Goal: Find contact information: Find contact information

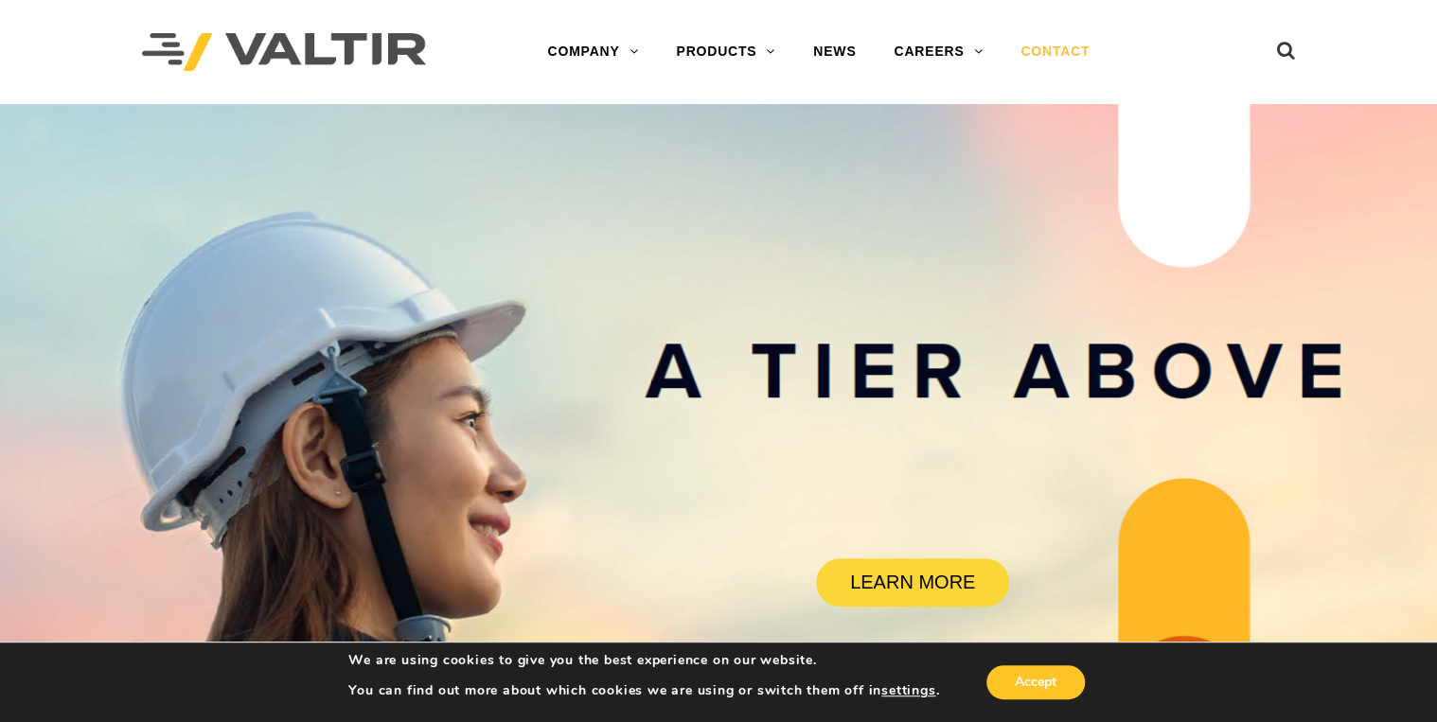
click at [1050, 51] on link "CONTACT" at bounding box center [1054, 52] width 107 height 38
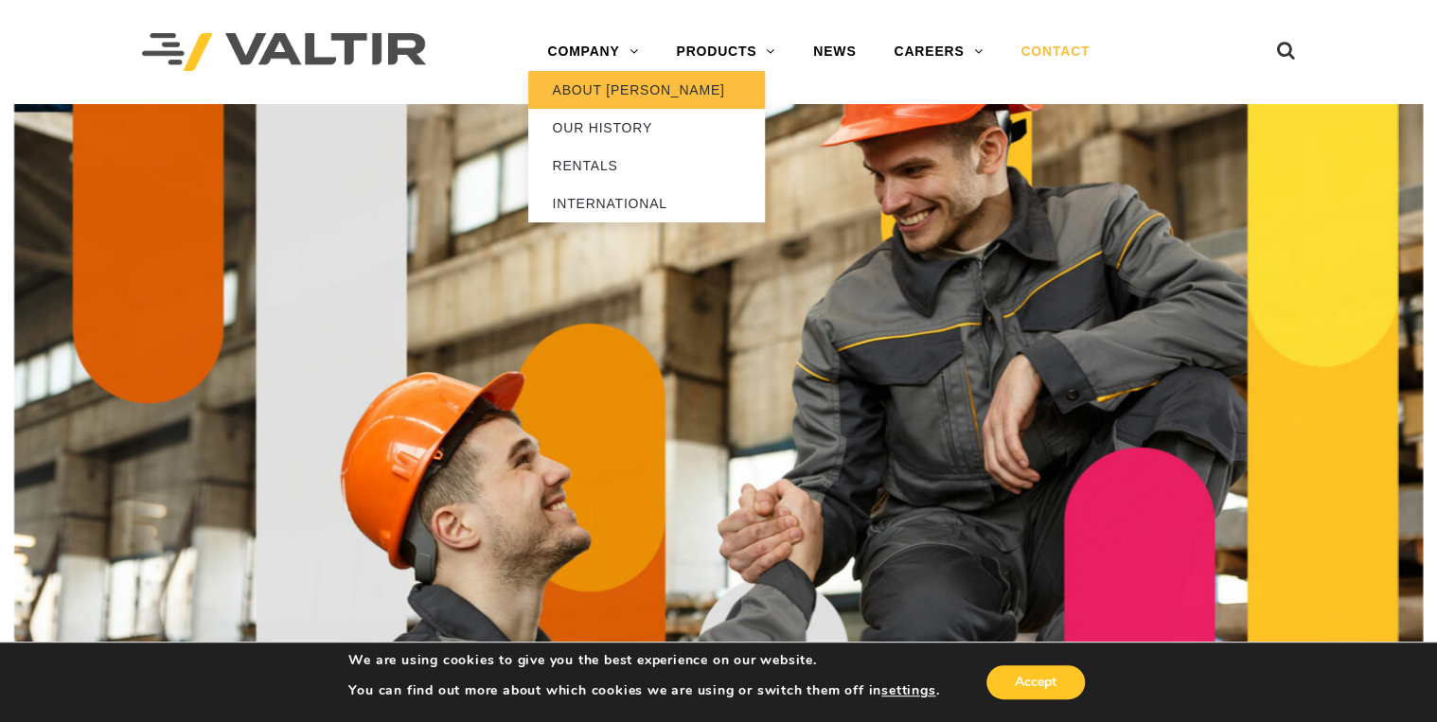
click at [599, 91] on link "ABOUT [PERSON_NAME]" at bounding box center [646, 90] width 237 height 38
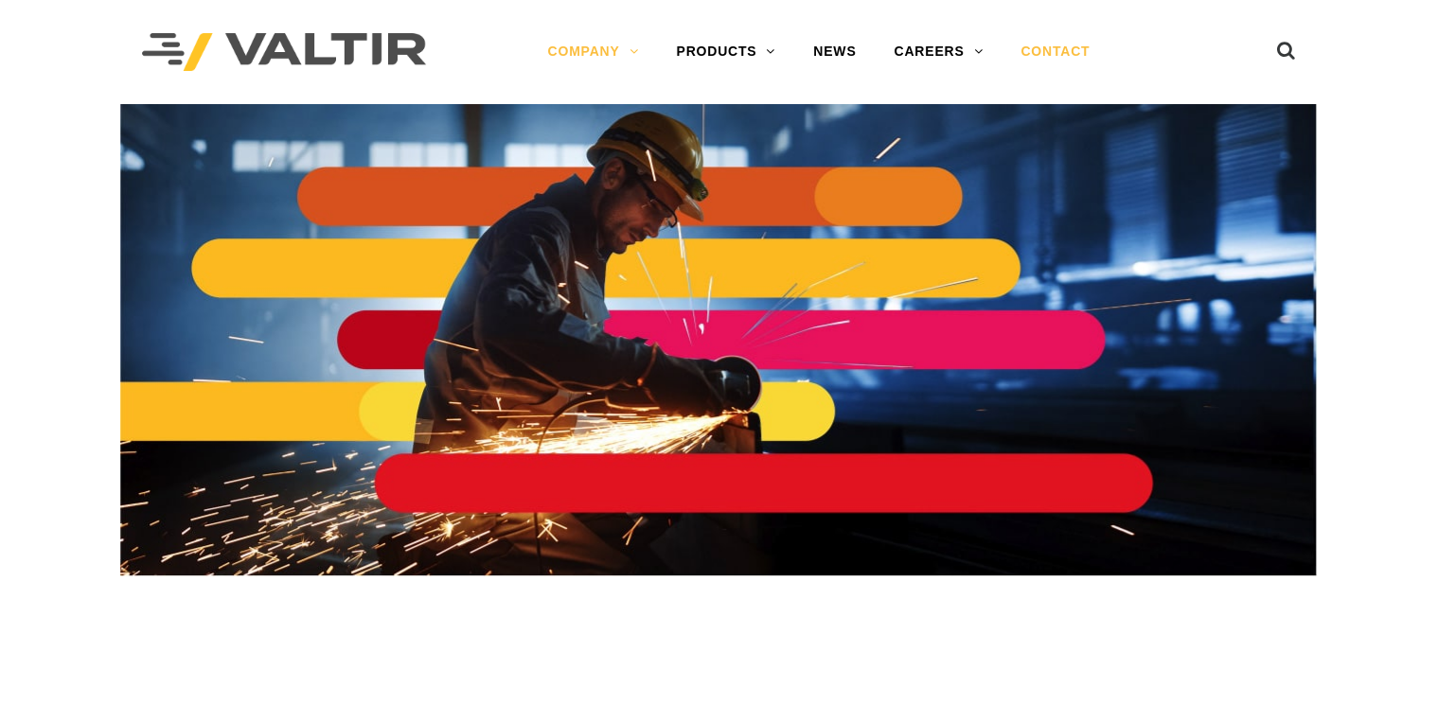
click at [1071, 45] on link "CONTACT" at bounding box center [1054, 52] width 107 height 38
